Goal: Register for event/course

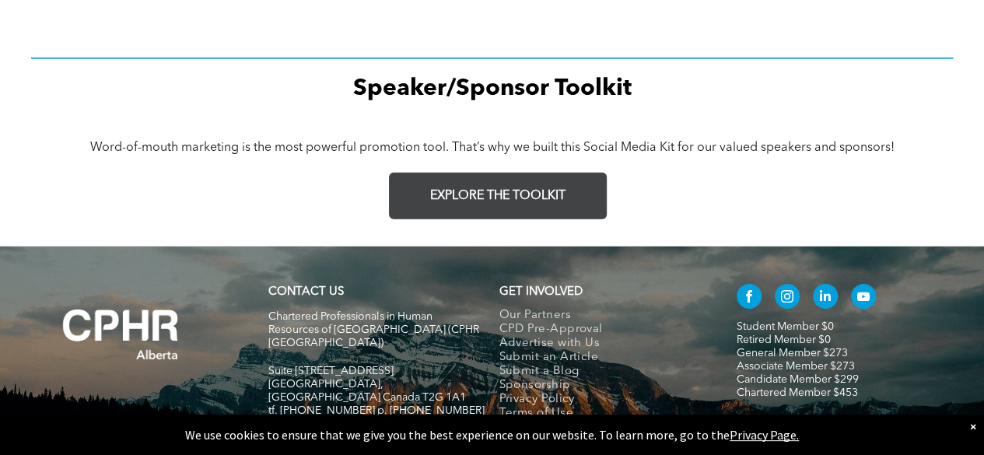
scroll to position [2352, 0]
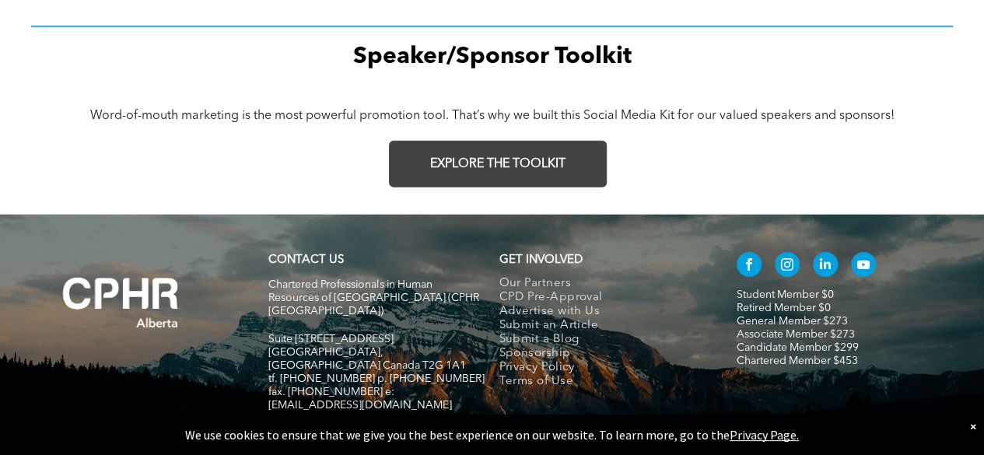
click at [537, 150] on link "EXPLORE THE TOOLKIT" at bounding box center [498, 164] width 218 height 47
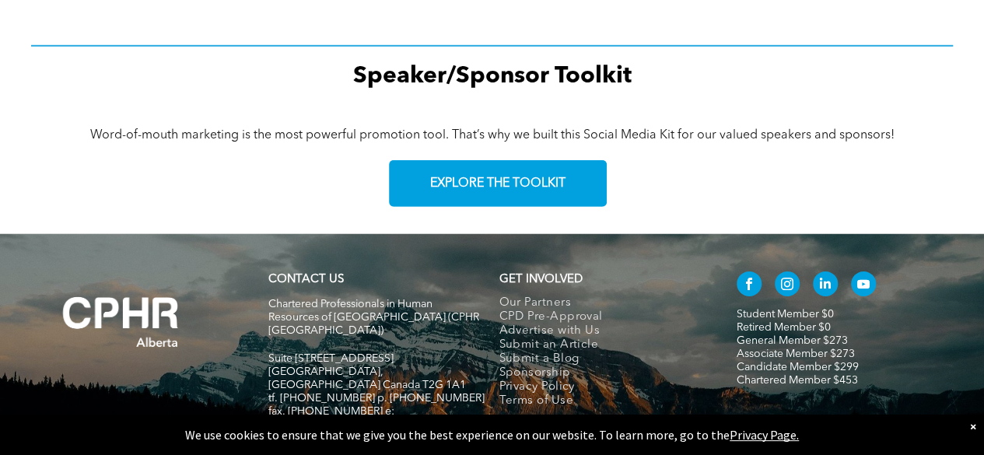
scroll to position [2410, 0]
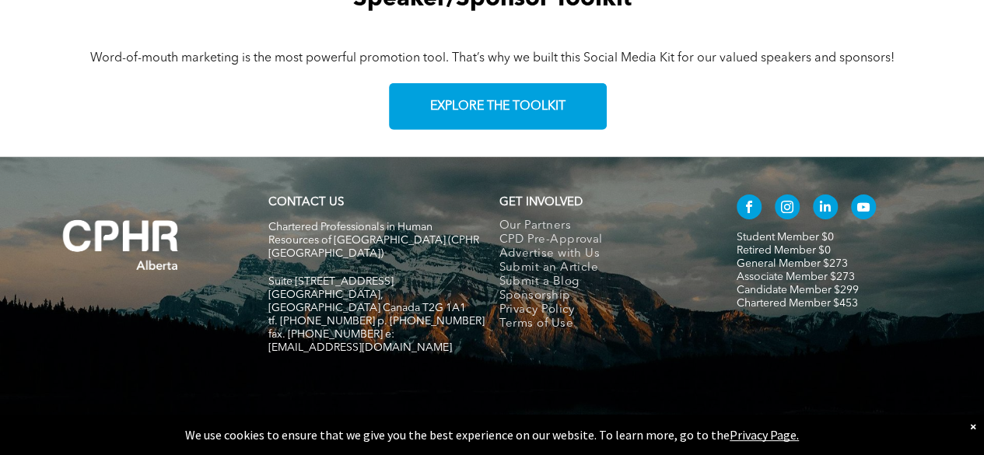
click at [970, 425] on div "×" at bounding box center [973, 426] width 6 height 16
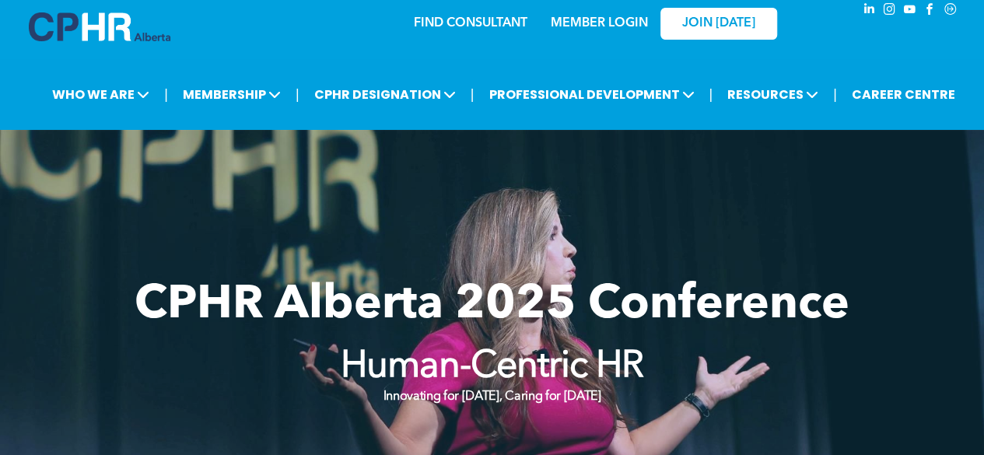
scroll to position [0, 0]
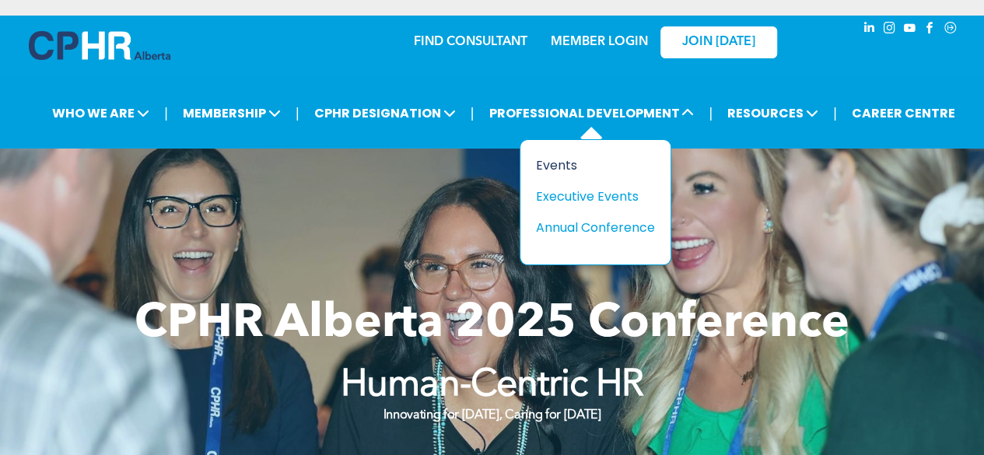
click at [568, 166] on div "Events" at bounding box center [589, 165] width 107 height 19
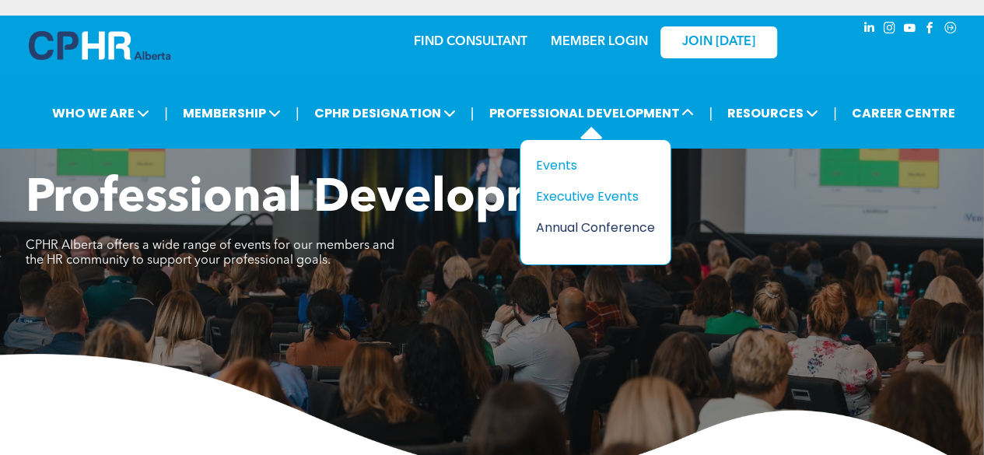
click at [587, 225] on div "Annual Conference" at bounding box center [589, 227] width 107 height 19
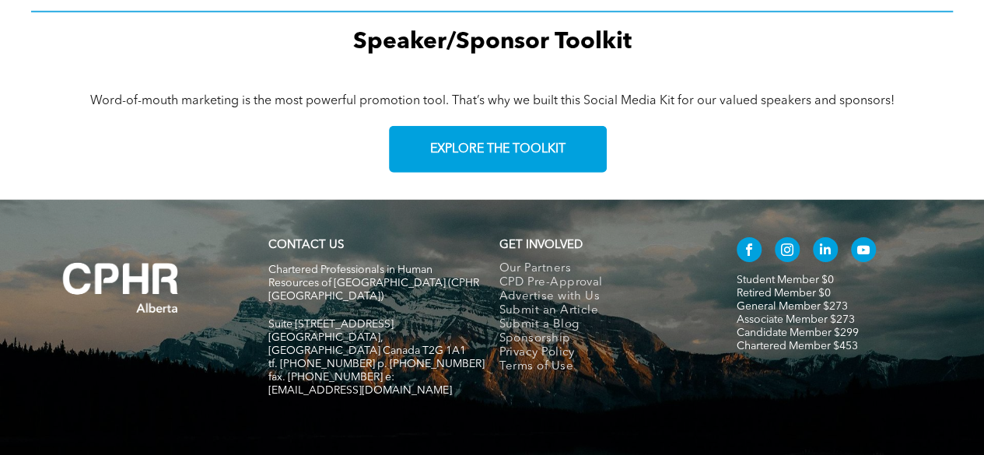
scroll to position [2410, 0]
